Goal: Navigation & Orientation: Find specific page/section

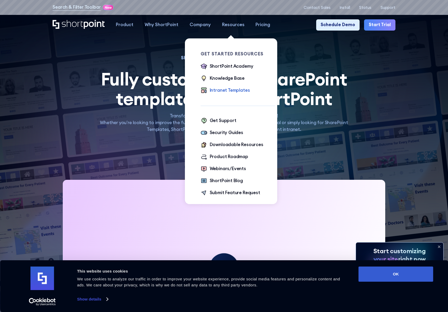
click at [223, 92] on div "Intranet Templates" at bounding box center [230, 90] width 40 height 7
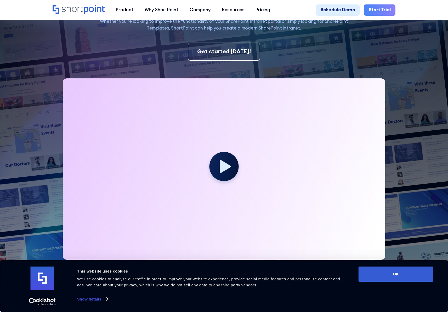
scroll to position [117, 0]
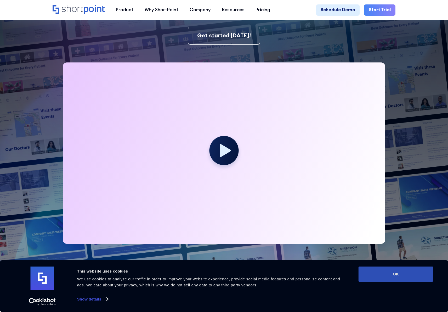
click at [389, 272] on button "OK" at bounding box center [396, 274] width 75 height 15
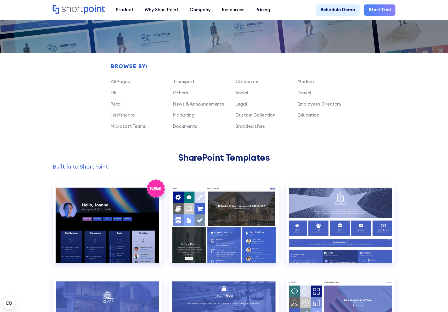
scroll to position [353, 0]
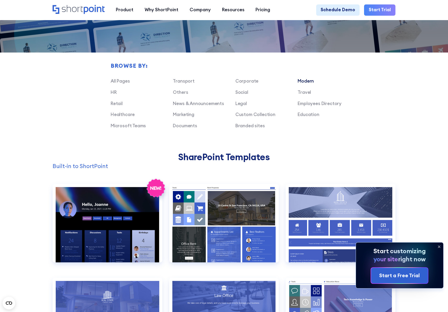
click at [306, 80] on link "Modern" at bounding box center [306, 81] width 16 height 6
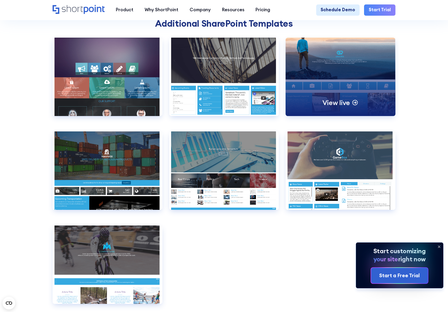
scroll to position [547, 0]
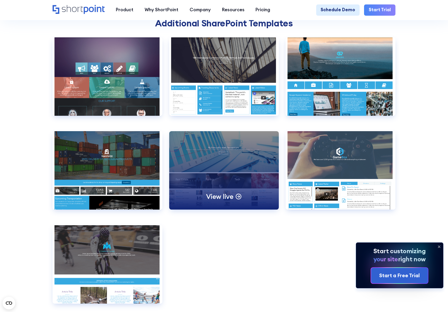
click at [233, 168] on div "View live" at bounding box center [224, 170] width 110 height 79
